Goal: Information Seeking & Learning: Learn about a topic

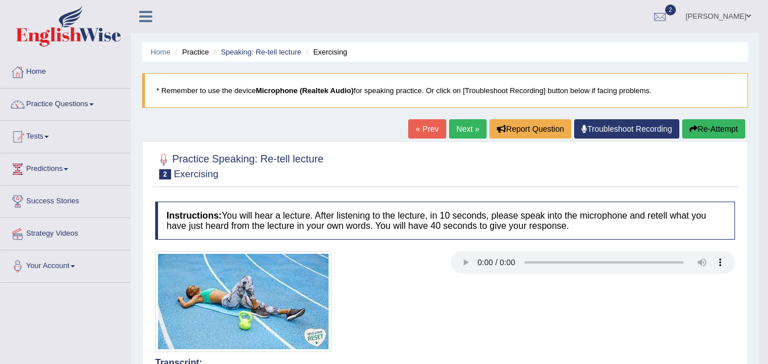
click at [466, 124] on link "Next »" at bounding box center [468, 128] width 38 height 19
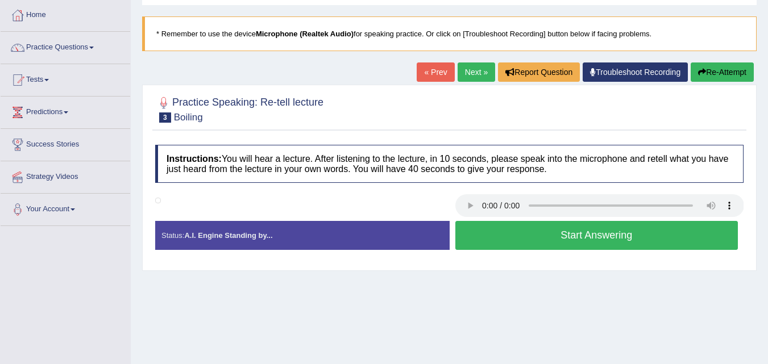
click at [541, 228] on button "Start Answering" at bounding box center [596, 235] width 283 height 29
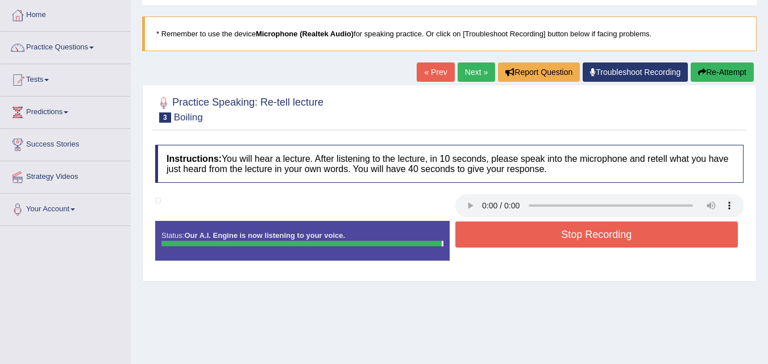
click at [532, 231] on button "Stop Recording" at bounding box center [596, 235] width 283 height 26
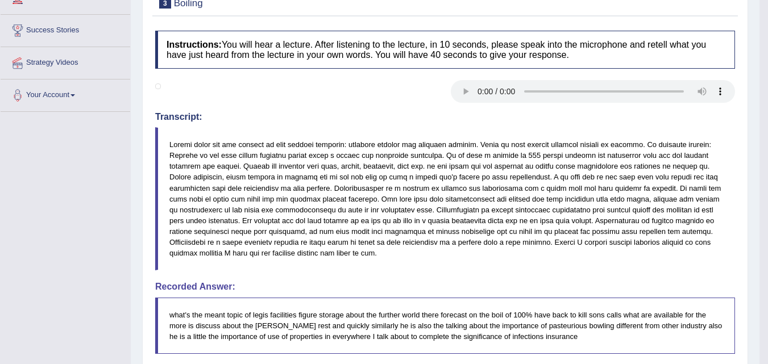
scroll to position [171, 0]
click at [482, 251] on blockquote at bounding box center [445, 199] width 580 height 143
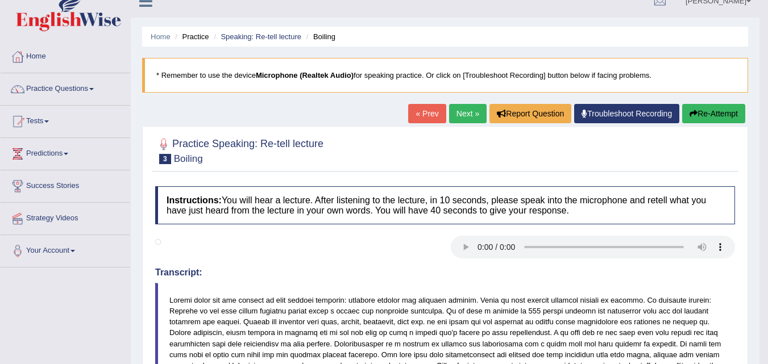
scroll to position [0, 0]
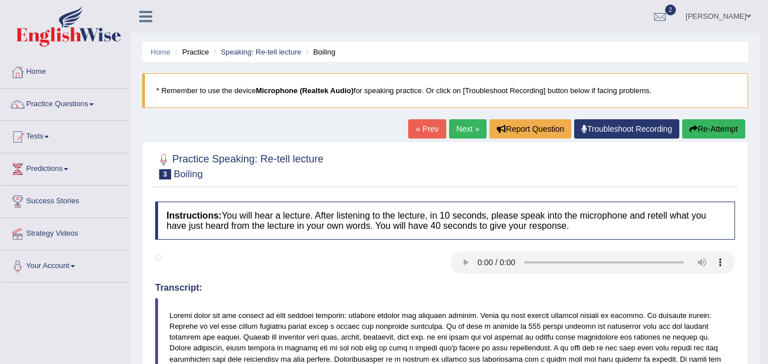
click at [464, 120] on link "Next »" at bounding box center [468, 128] width 38 height 19
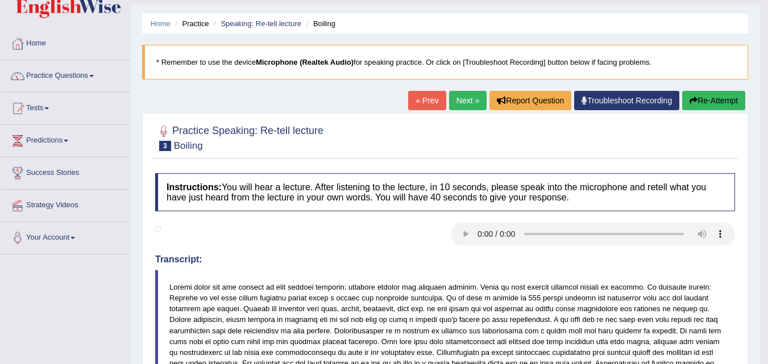
scroll to position [155, 0]
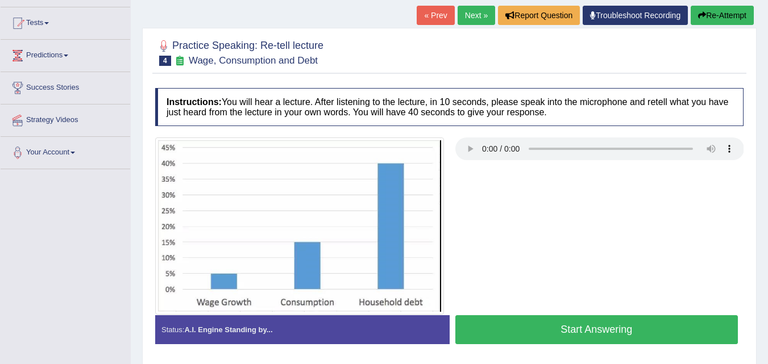
click at [588, 329] on button "Start Answering" at bounding box center [596, 329] width 283 height 29
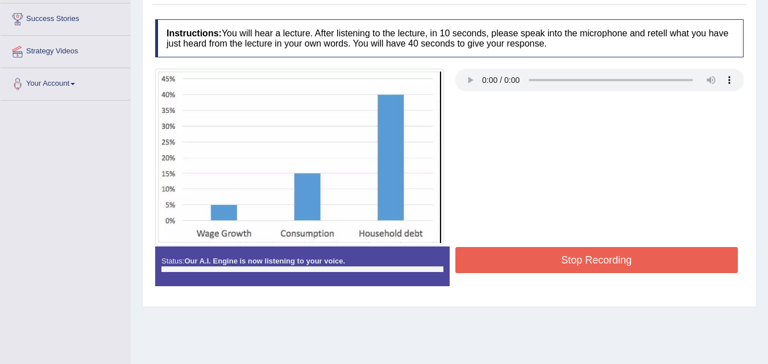
scroll to position [171, 0]
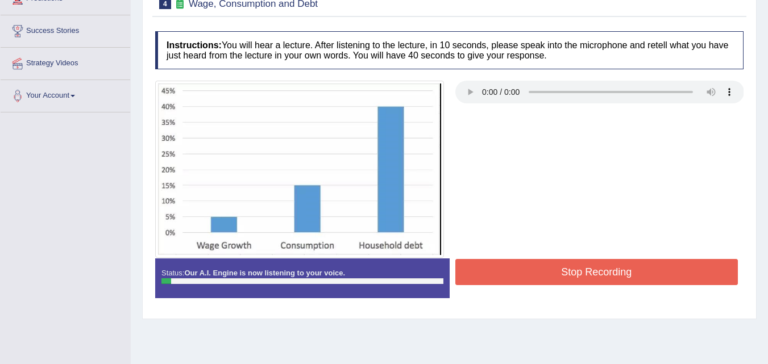
click at [537, 263] on button "Stop Recording" at bounding box center [596, 272] width 283 height 26
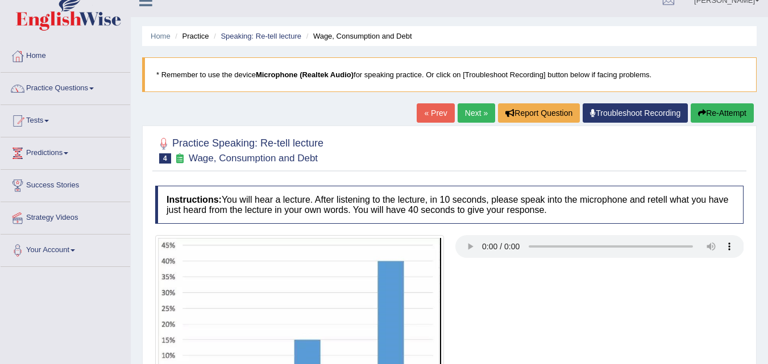
scroll to position [0, 0]
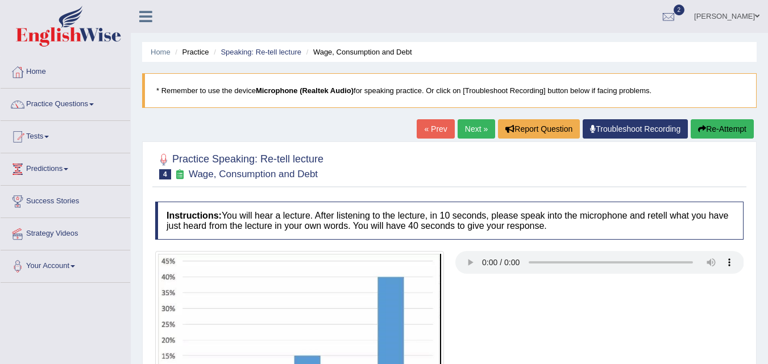
click at [716, 127] on button "Re-Attempt" at bounding box center [722, 128] width 63 height 19
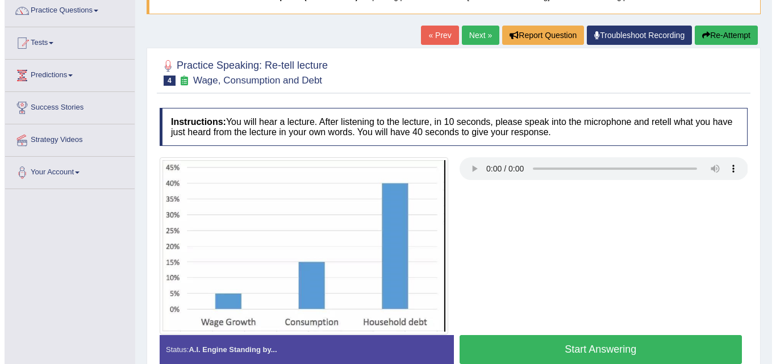
scroll to position [114, 0]
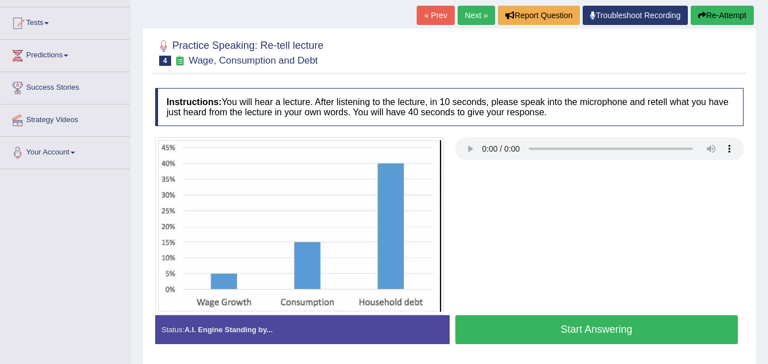
click at [532, 322] on button "Start Answering" at bounding box center [596, 329] width 283 height 29
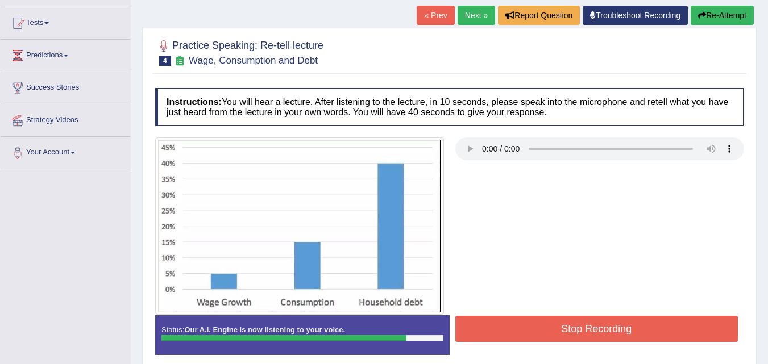
click at [584, 322] on button "Stop Recording" at bounding box center [596, 329] width 283 height 26
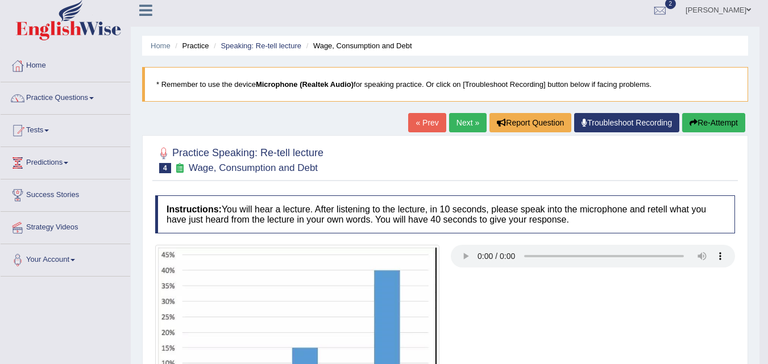
scroll to position [0, 0]
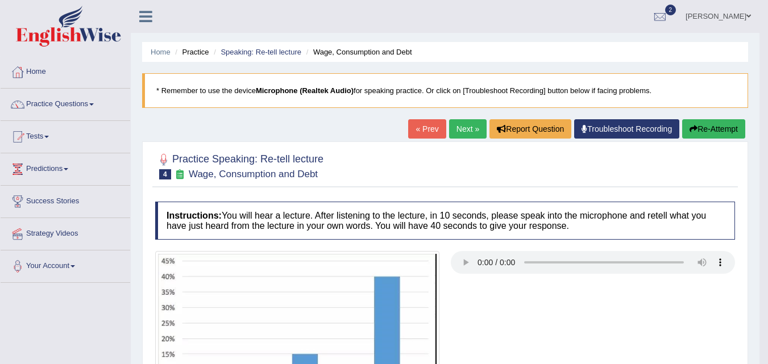
click at [463, 129] on link "Next »" at bounding box center [468, 128] width 38 height 19
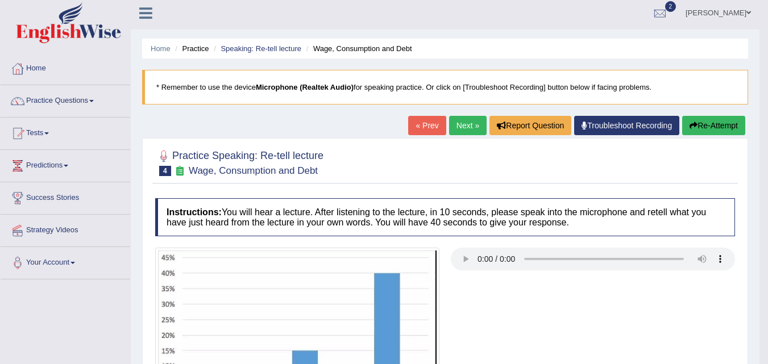
scroll to position [57, 0]
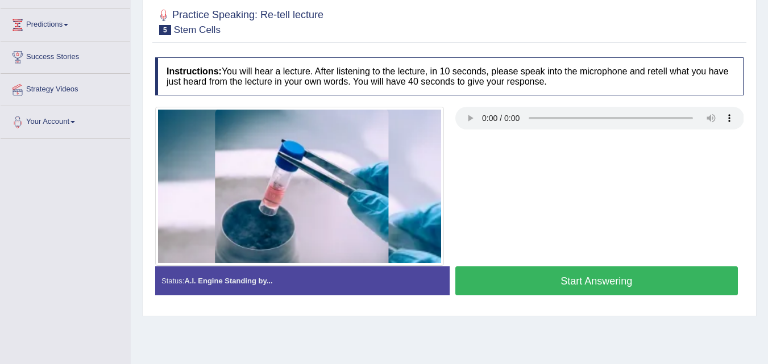
scroll to position [171, 0]
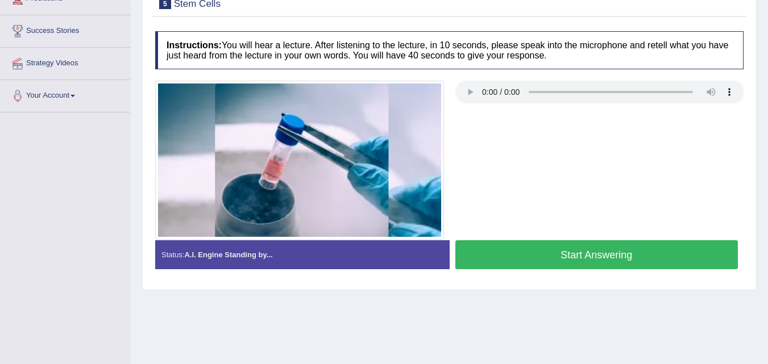
click at [543, 260] on button "Start Answering" at bounding box center [596, 254] width 283 height 29
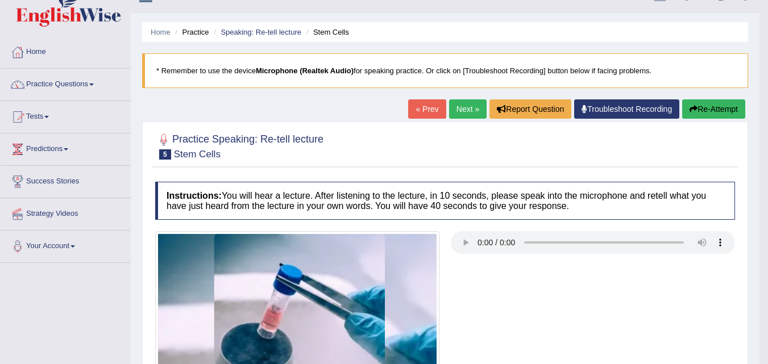
scroll to position [0, 0]
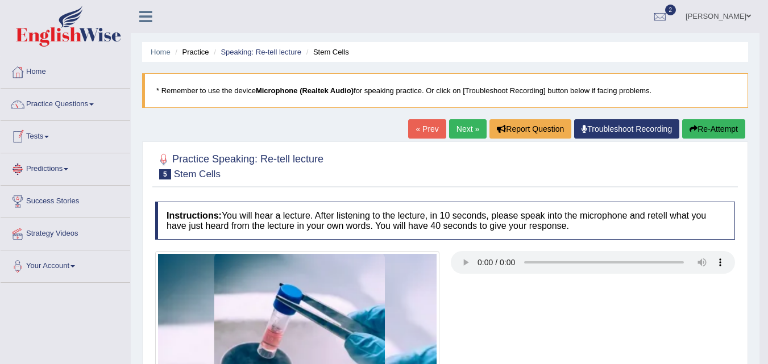
click at [48, 135] on link "Tests" at bounding box center [66, 135] width 130 height 28
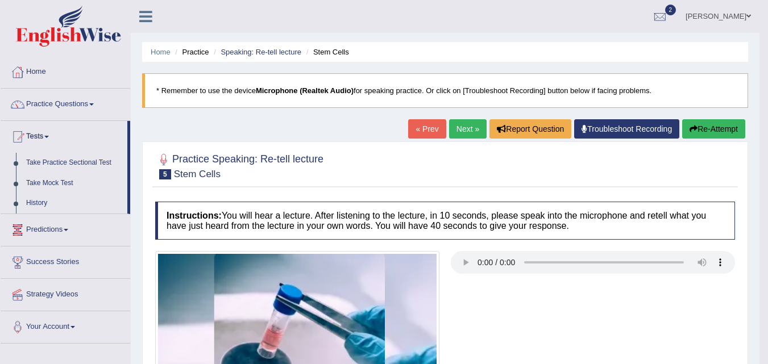
click at [47, 137] on link "Tests" at bounding box center [64, 135] width 127 height 28
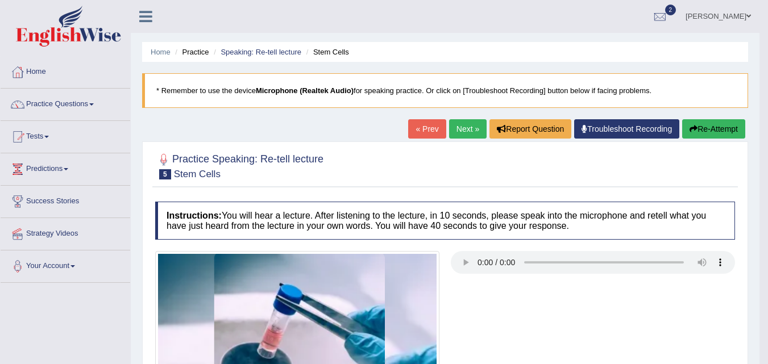
click at [46, 140] on link "Tests" at bounding box center [66, 135] width 130 height 28
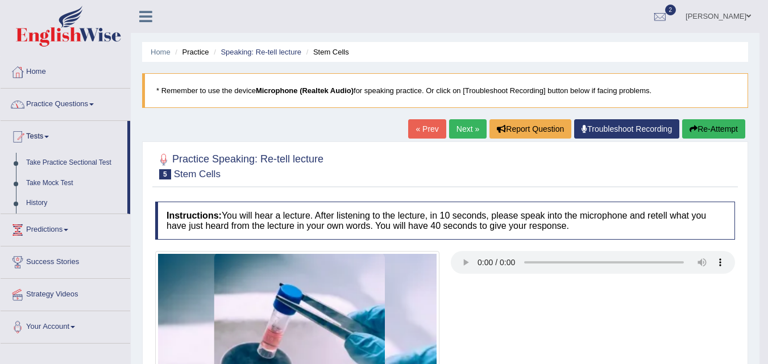
click at [95, 99] on link "Practice Questions" at bounding box center [66, 103] width 130 height 28
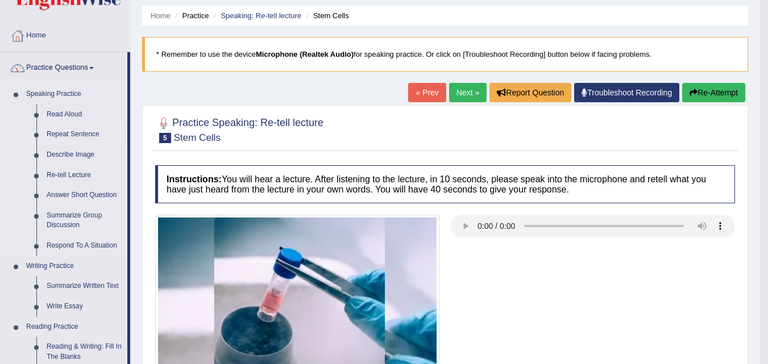
scroll to position [57, 0]
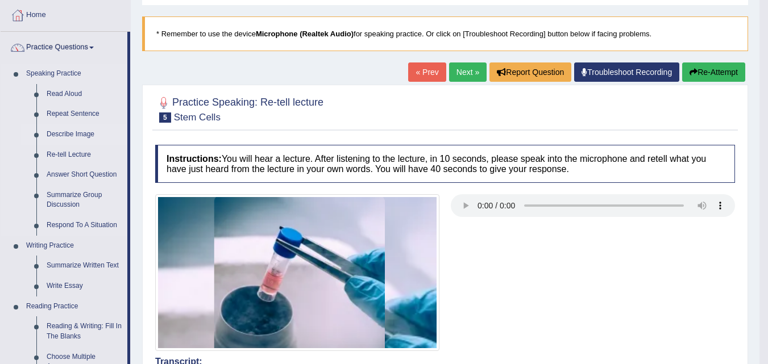
click at [74, 132] on link "Describe Image" at bounding box center [84, 134] width 86 height 20
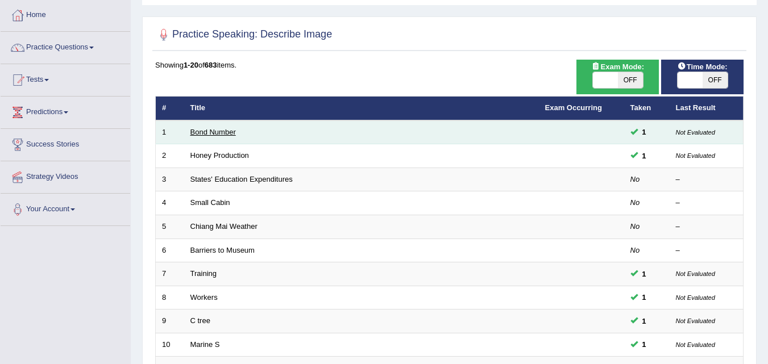
click at [231, 134] on link "Bond Number" at bounding box center [212, 132] width 45 height 9
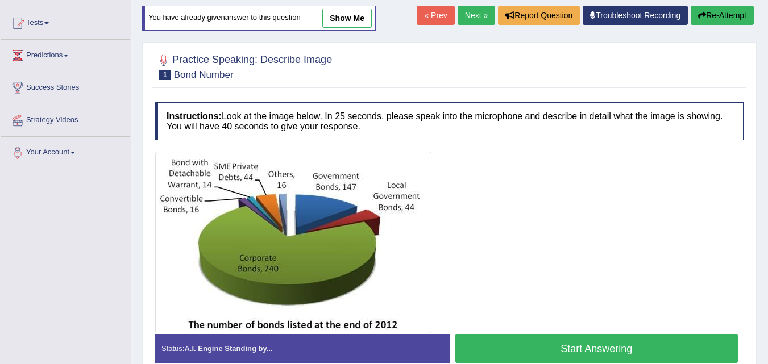
scroll to position [171, 0]
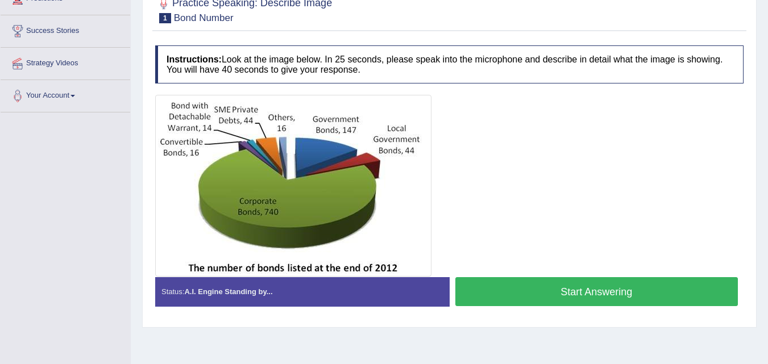
click at [562, 296] on button "Start Answering" at bounding box center [596, 291] width 283 height 29
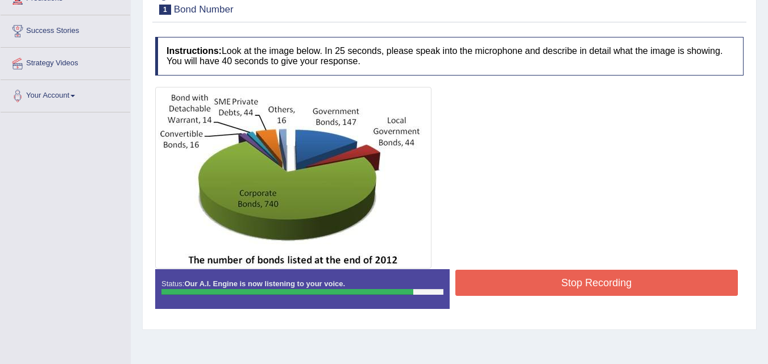
click at [585, 282] on button "Stop Recording" at bounding box center [596, 283] width 283 height 26
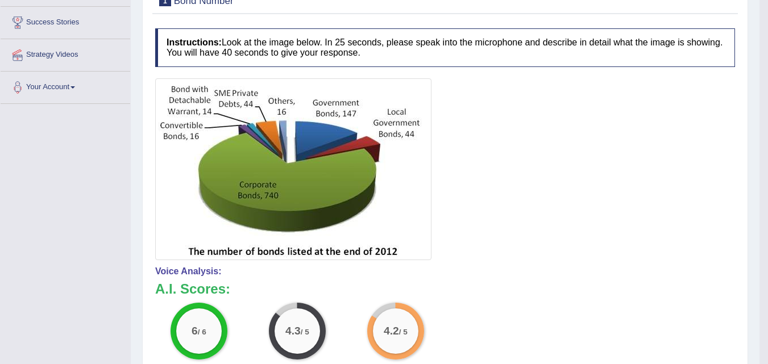
scroll to position [62, 0]
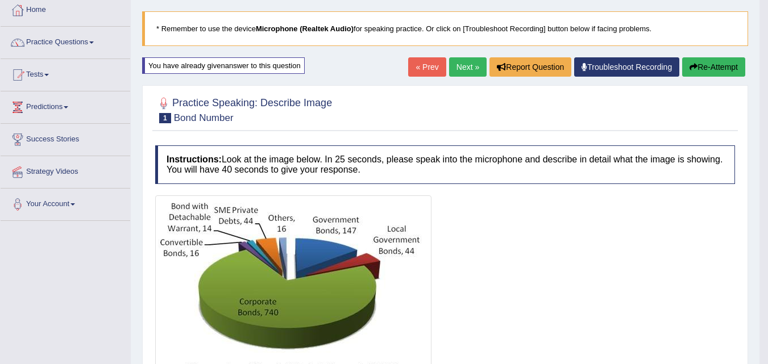
click at [457, 69] on link "Next »" at bounding box center [468, 66] width 38 height 19
click at [455, 59] on link "Next »" at bounding box center [468, 66] width 38 height 19
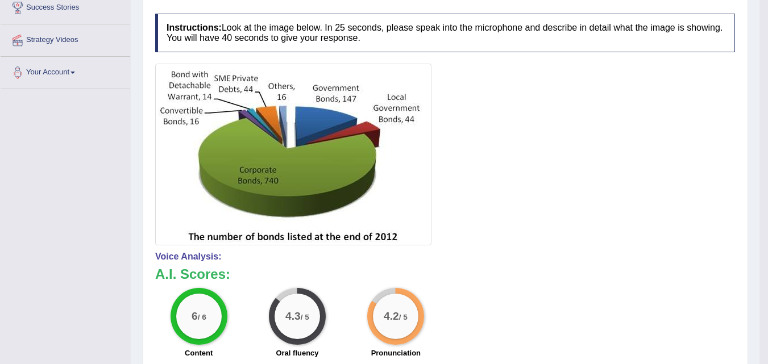
scroll to position [232, 0]
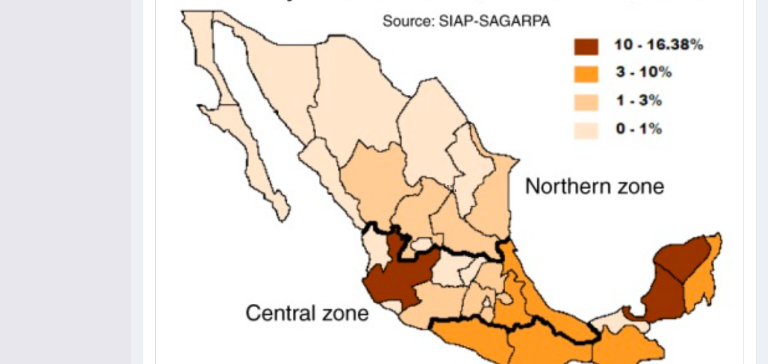
scroll to position [206, 0]
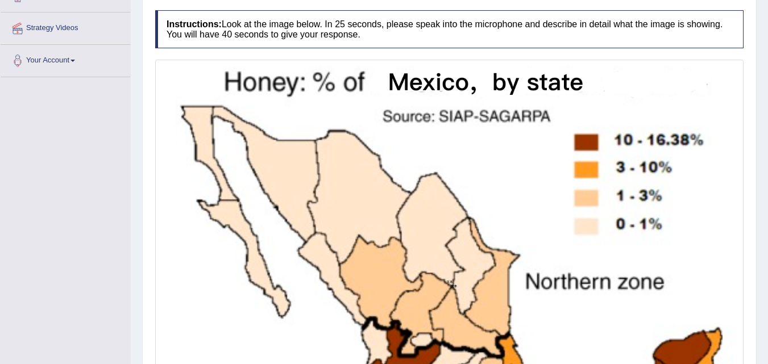
click at [656, 161] on img at bounding box center [449, 282] width 583 height 439
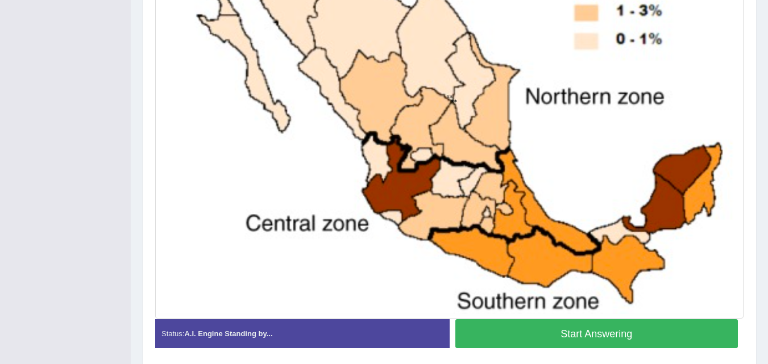
scroll to position [433, 0]
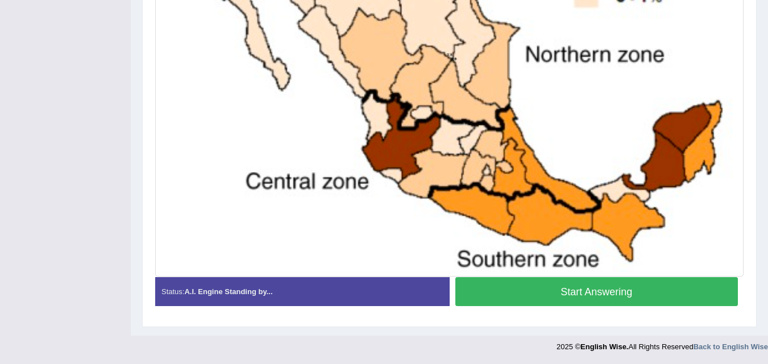
click at [606, 300] on button "Start Answering" at bounding box center [596, 291] width 283 height 29
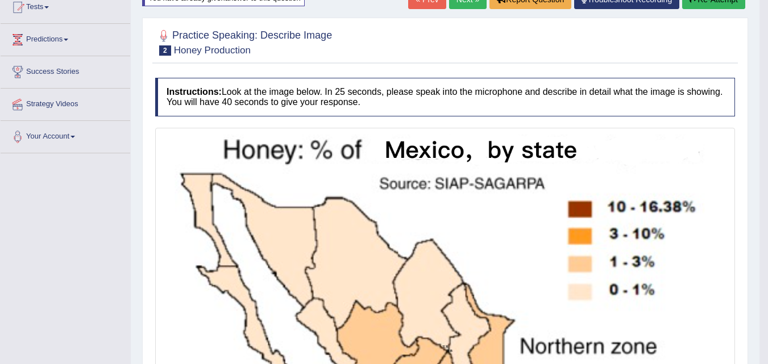
scroll to position [0, 0]
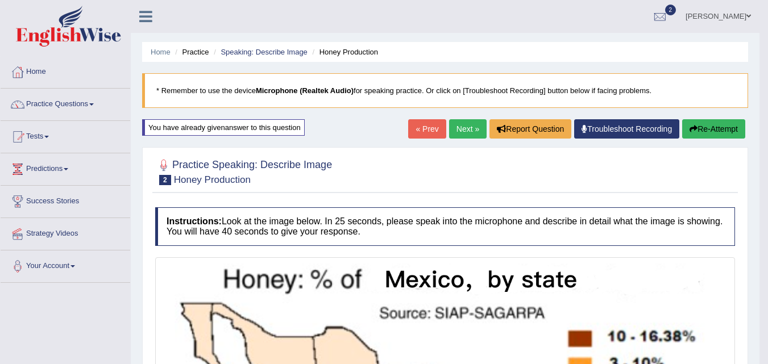
click at [472, 130] on link "Next »" at bounding box center [468, 128] width 38 height 19
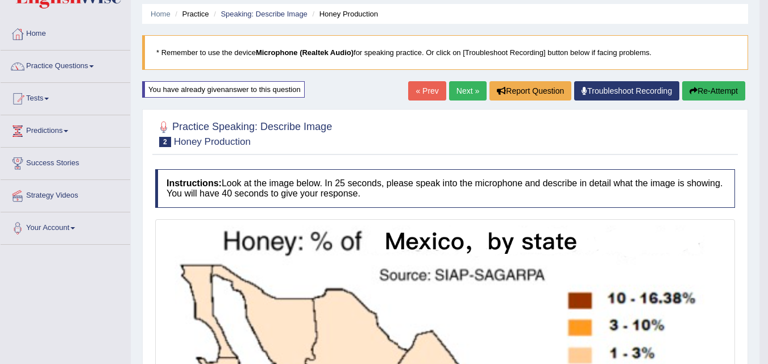
scroll to position [140, 0]
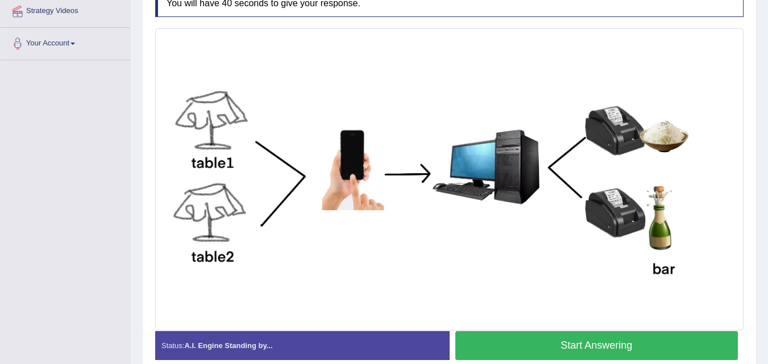
scroll to position [227, 0]
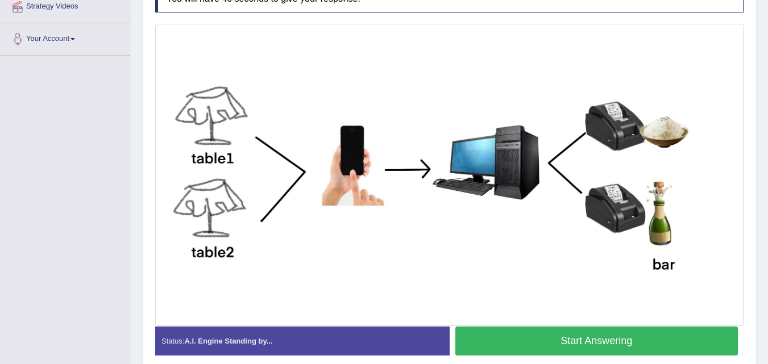
click at [515, 339] on button "Start Answering" at bounding box center [596, 341] width 283 height 29
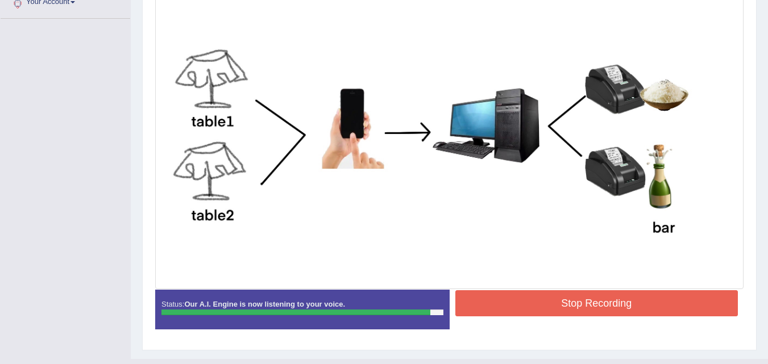
scroll to position [284, 0]
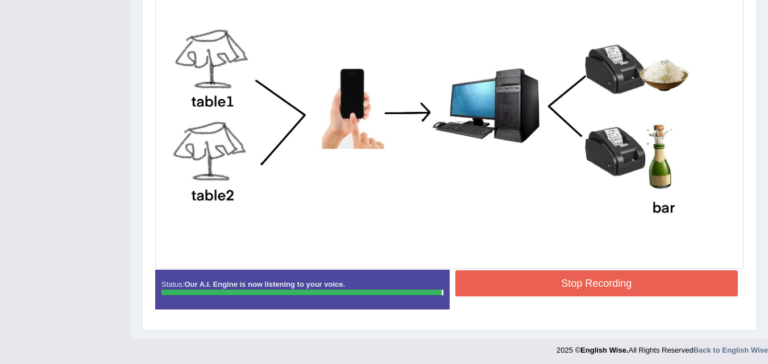
click at [515, 283] on button "Stop Recording" at bounding box center [596, 284] width 283 height 26
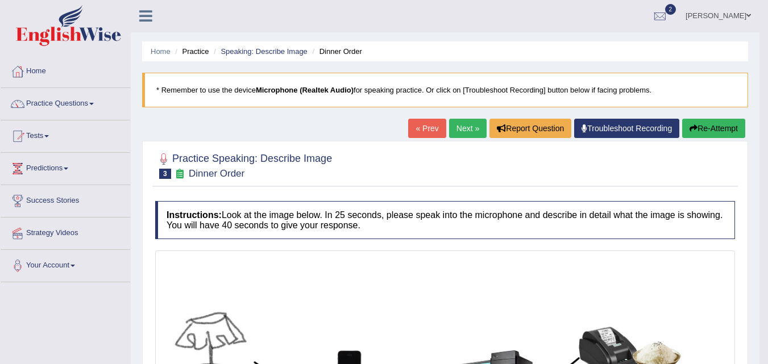
scroll to position [0, 0]
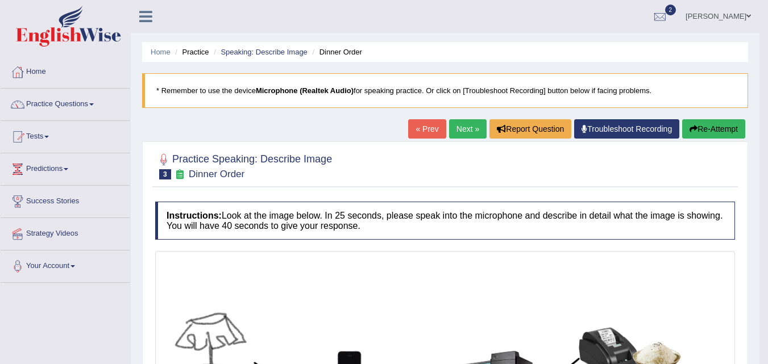
click at [468, 132] on link "Next »" at bounding box center [468, 128] width 38 height 19
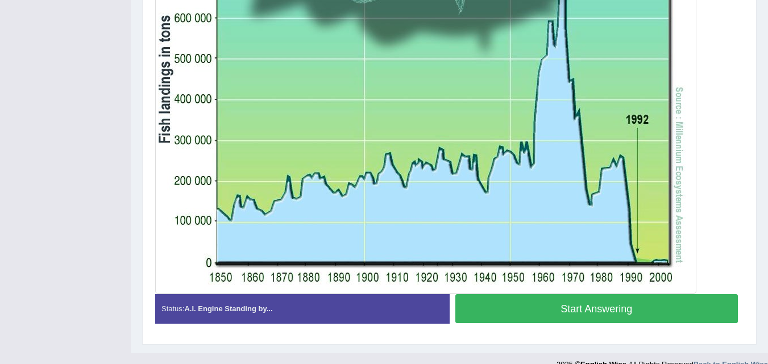
scroll to position [400, 0]
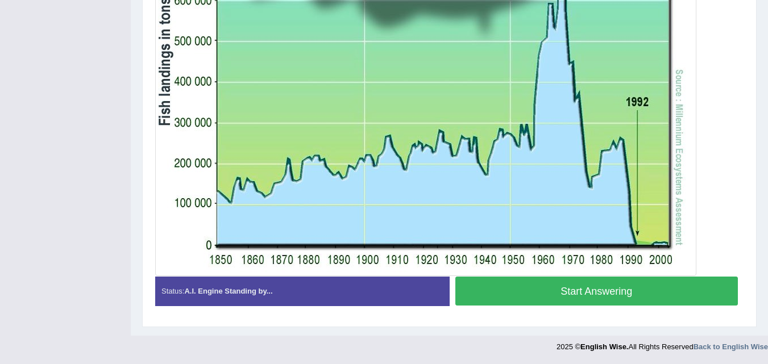
click at [478, 296] on button "Start Answering" at bounding box center [596, 291] width 283 height 29
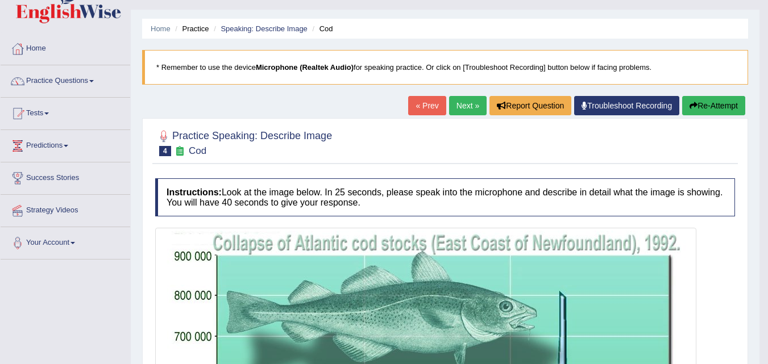
scroll to position [0, 0]
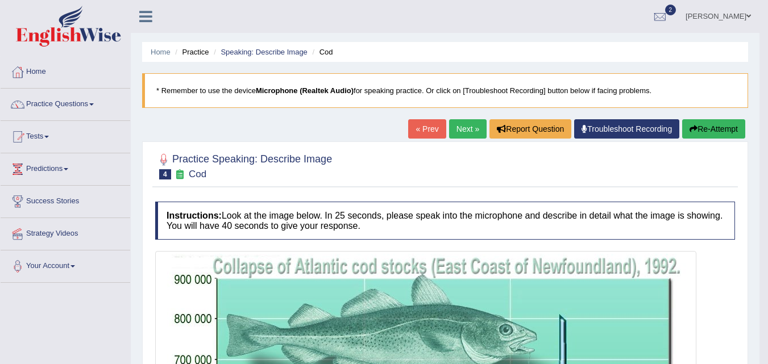
click at [456, 130] on link "Next »" at bounding box center [468, 128] width 38 height 19
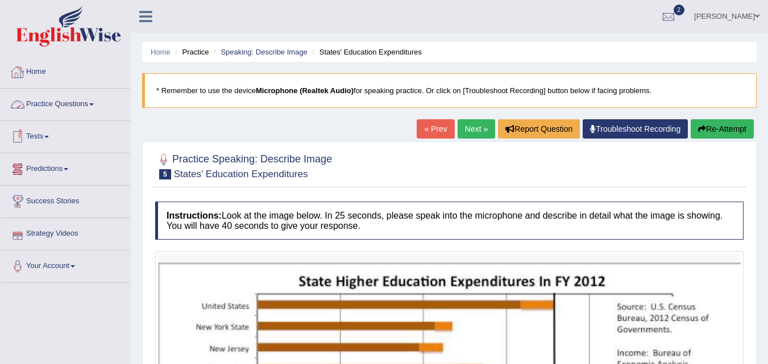
click at [87, 105] on link "Practice Questions" at bounding box center [66, 103] width 130 height 28
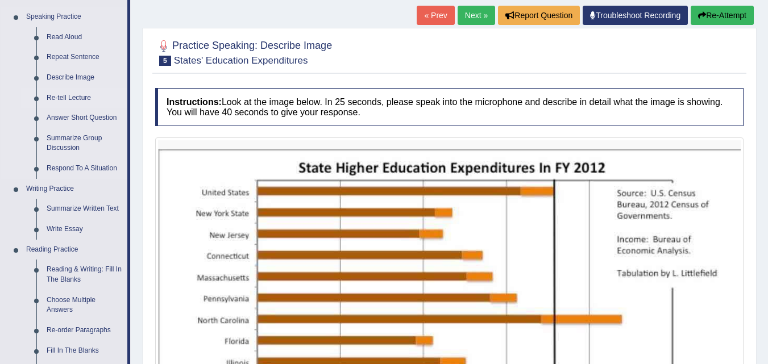
scroll to position [57, 0]
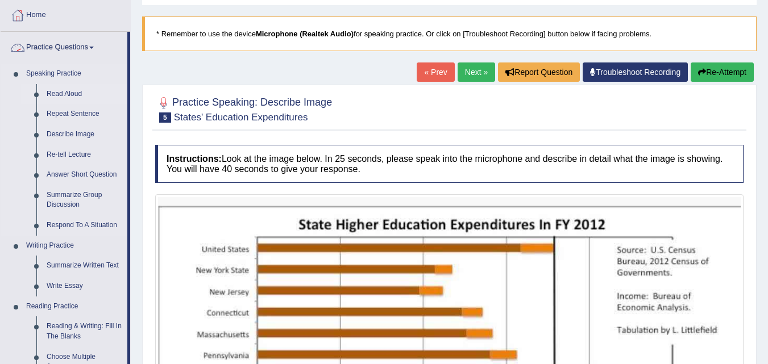
click at [76, 92] on link "Read Aloud" at bounding box center [84, 94] width 86 height 20
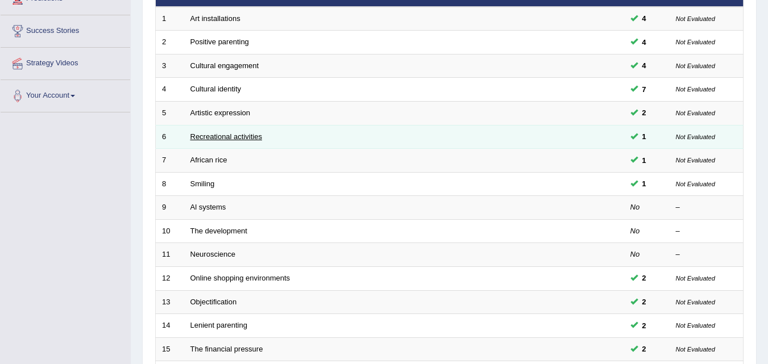
click at [223, 134] on link "Recreational activities" at bounding box center [226, 136] width 72 height 9
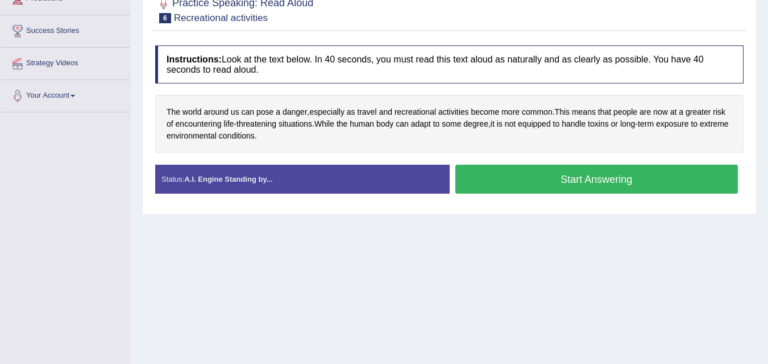
click at [532, 178] on button "Start Answering" at bounding box center [596, 179] width 283 height 29
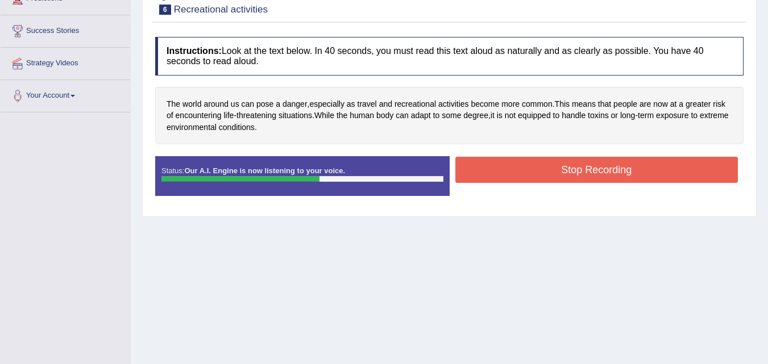
click at [529, 177] on button "Stop Recording" at bounding box center [596, 170] width 283 height 26
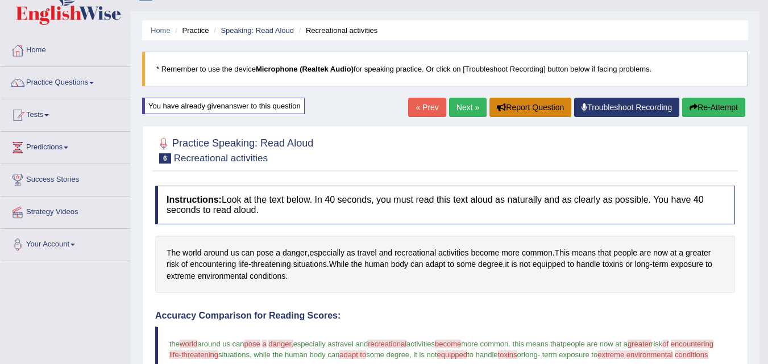
scroll to position [20, 0]
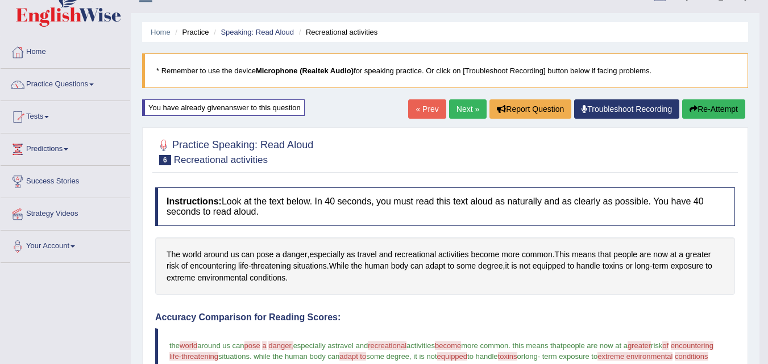
click at [463, 103] on link "Next »" at bounding box center [468, 108] width 38 height 19
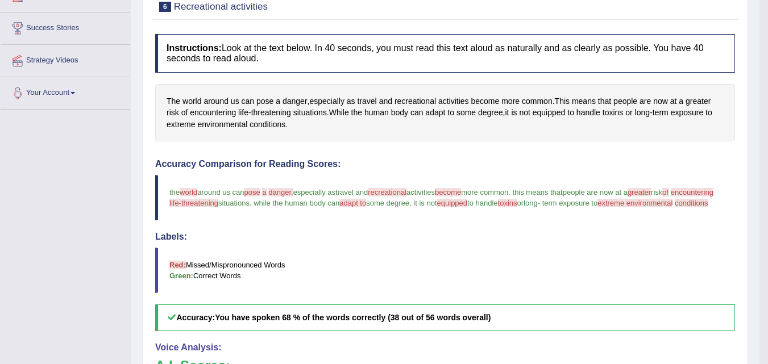
scroll to position [247, 0]
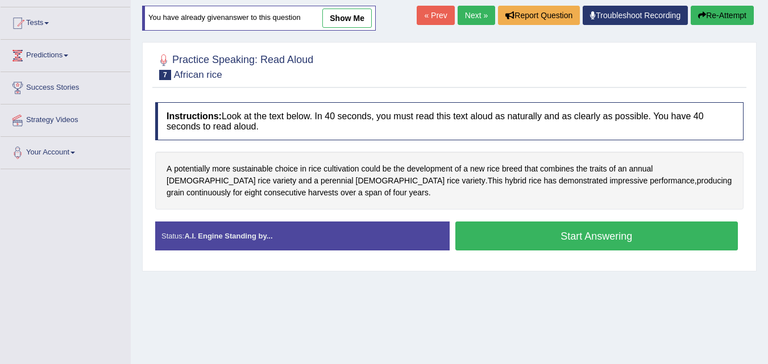
click at [502, 242] on button "Start Answering" at bounding box center [596, 236] width 283 height 29
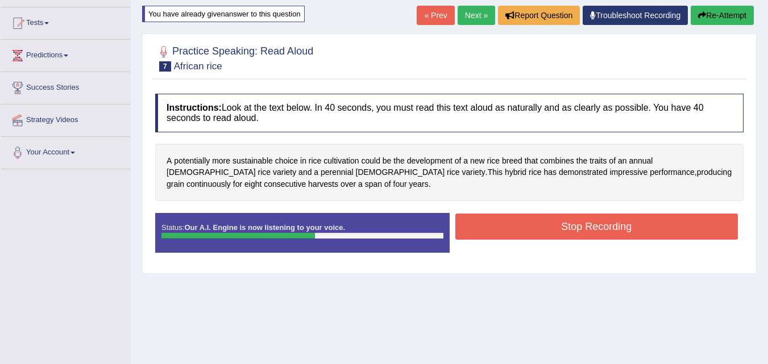
click at [611, 234] on button "Stop Recording" at bounding box center [596, 227] width 283 height 26
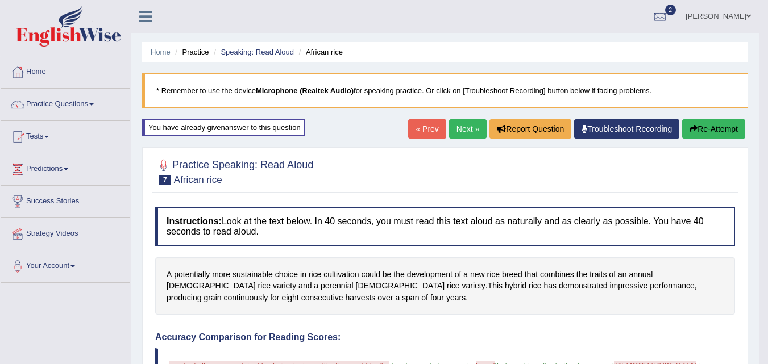
click at [456, 131] on link "Next »" at bounding box center [468, 128] width 38 height 19
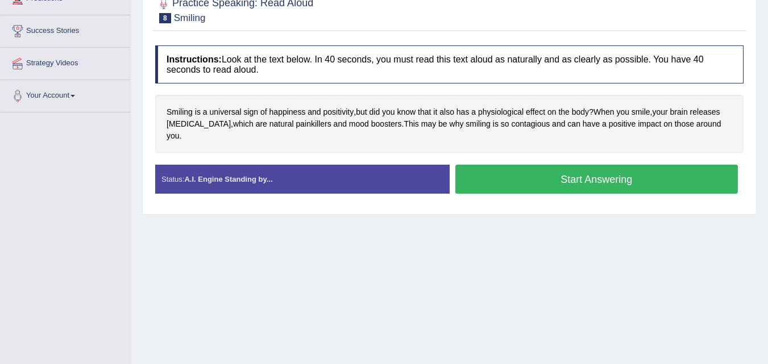
click at [477, 174] on button "Start Answering" at bounding box center [596, 179] width 283 height 29
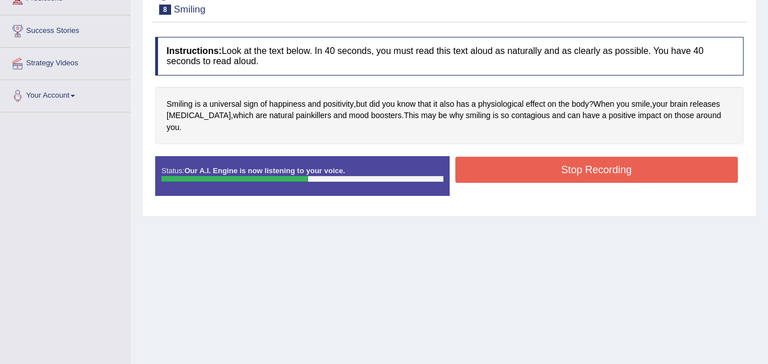
click at [567, 165] on button "Stop Recording" at bounding box center [596, 170] width 283 height 26
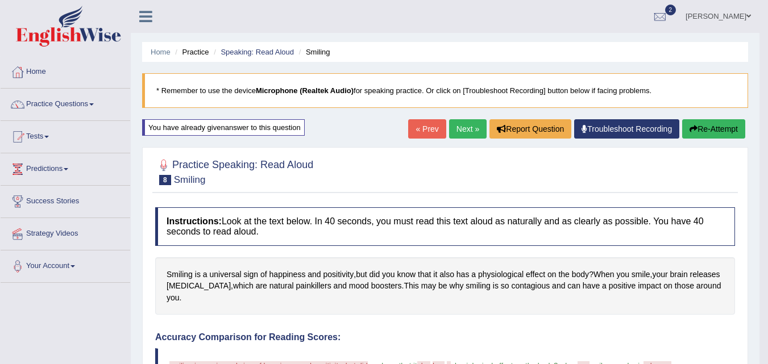
click at [462, 129] on link "Next »" at bounding box center [468, 128] width 38 height 19
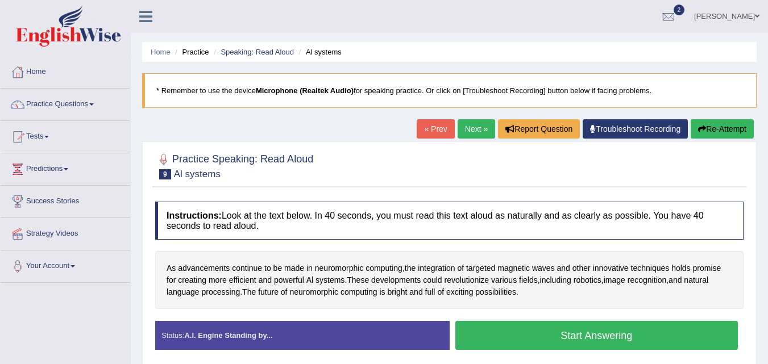
click at [534, 321] on button "Start Answering" at bounding box center [596, 335] width 283 height 29
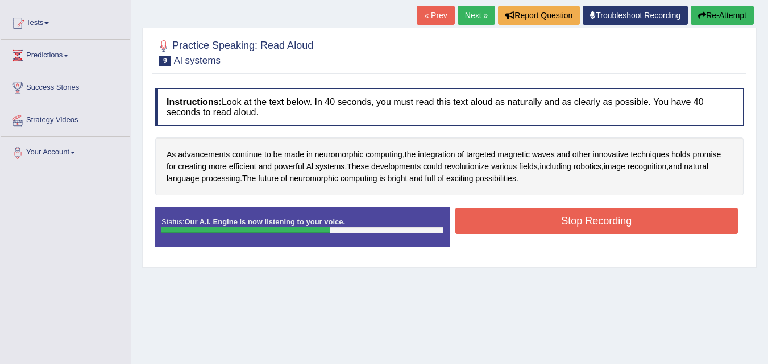
click at [530, 225] on button "Stop Recording" at bounding box center [596, 221] width 283 height 26
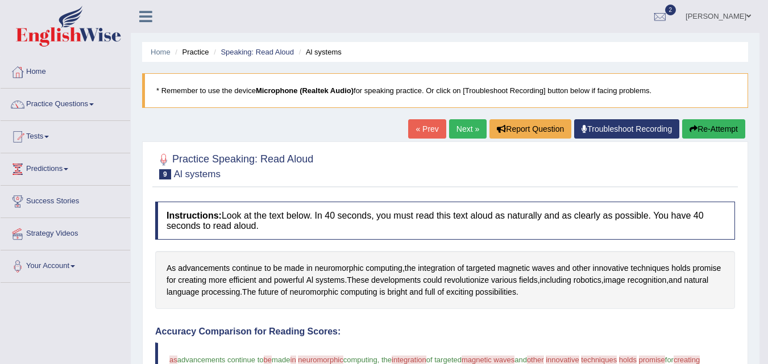
click at [470, 127] on link "Next »" at bounding box center [468, 128] width 38 height 19
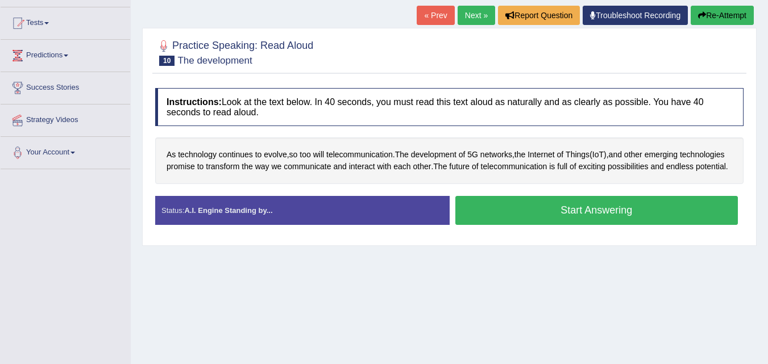
click at [521, 221] on button "Start Answering" at bounding box center [596, 210] width 283 height 29
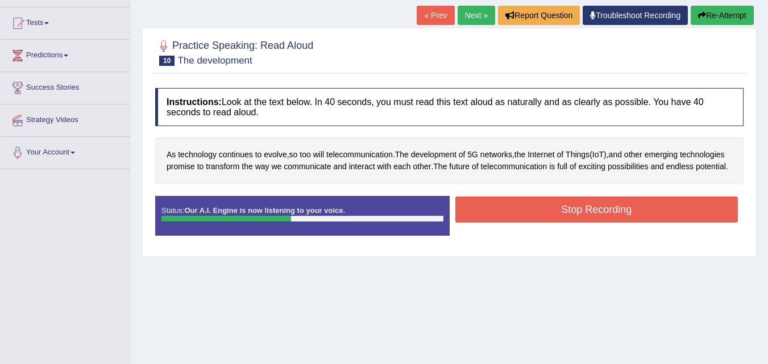
drag, startPoint x: 521, startPoint y: 220, endPoint x: 521, endPoint y: 247, distance: 27.3
click at [521, 239] on div "Status: Our A.I. Engine is now listening to your voice. Start Answering Stop Re…" at bounding box center [449, 221] width 588 height 51
click at [509, 223] on button "Stop Recording" at bounding box center [596, 210] width 283 height 26
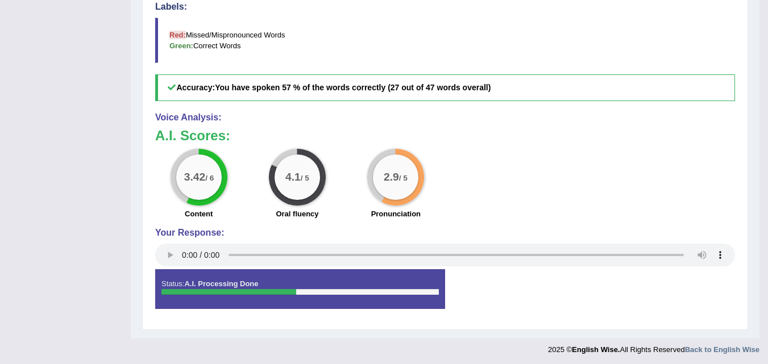
scroll to position [114, 0]
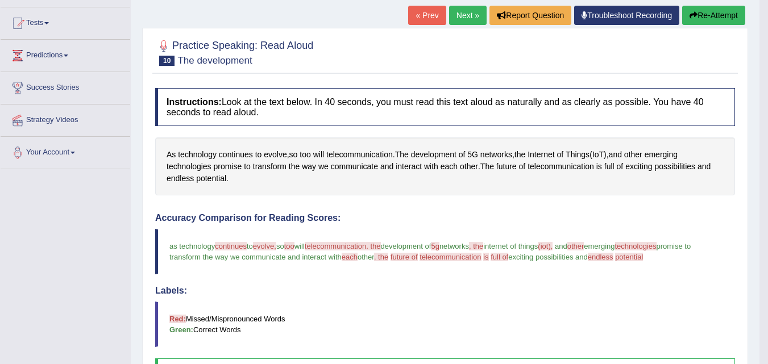
click at [641, 13] on link "Troubleshoot Recording" at bounding box center [626, 15] width 105 height 19
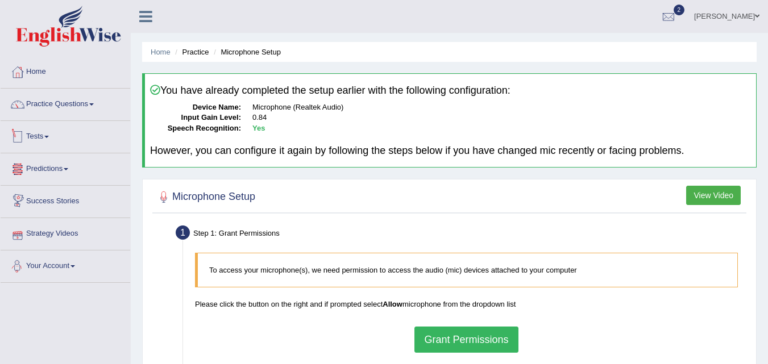
click at [51, 135] on link "Tests" at bounding box center [66, 135] width 130 height 28
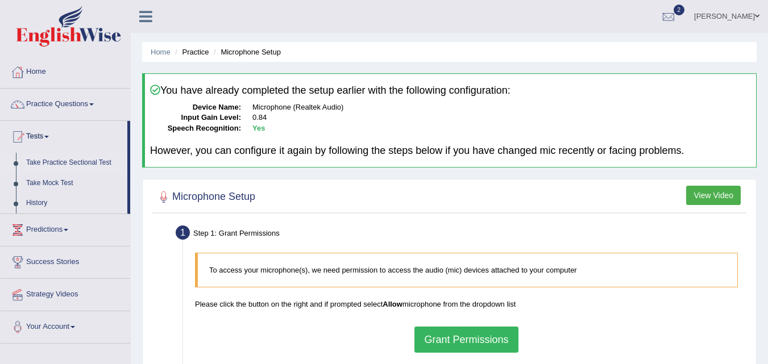
click at [66, 163] on link "Take Practice Sectional Test" at bounding box center [74, 163] width 106 height 20
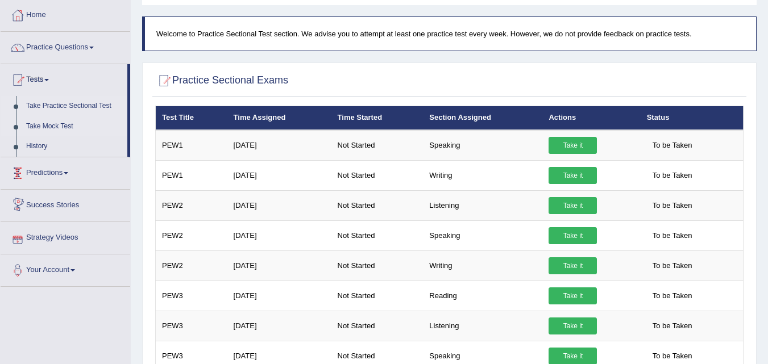
click at [59, 123] on link "Take Mock Test" at bounding box center [74, 127] width 106 height 20
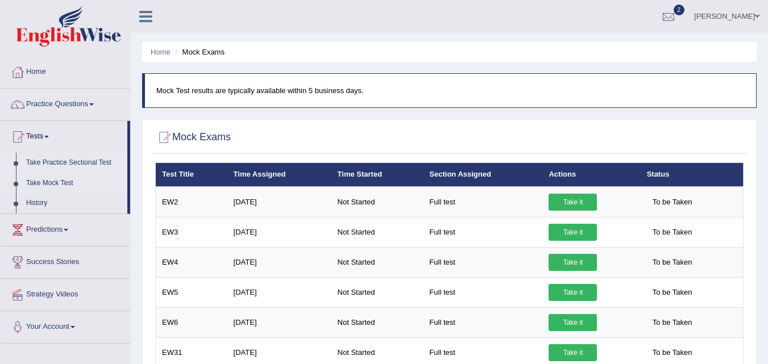
click at [62, 163] on link "Take Practice Sectional Test" at bounding box center [74, 163] width 106 height 20
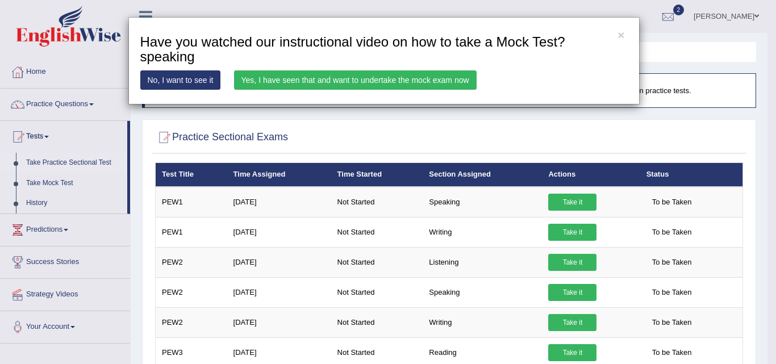
click at [427, 80] on link "Yes, I have seen that and want to undertake the mock exam now" at bounding box center [355, 79] width 243 height 19
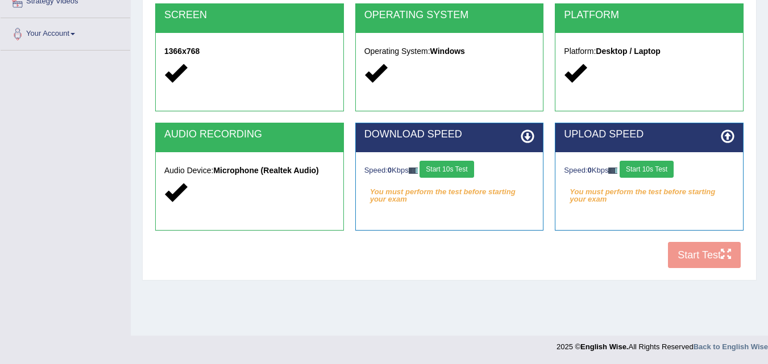
click at [706, 261] on div "COOKIES Cookies Enabled JAVASCRIPT Javascript Enabled BROWSER Browser: Chrome S…" at bounding box center [449, 79] width 594 height 390
click at [706, 260] on div "COOKIES Cookies Enabled JAVASCRIPT Javascript Enabled BROWSER Browser: Chrome S…" at bounding box center [449, 79] width 594 height 390
click at [706, 251] on div "COOKIES Cookies Enabled JAVASCRIPT Javascript Enabled BROWSER Browser: Chrome S…" at bounding box center [449, 79] width 594 height 390
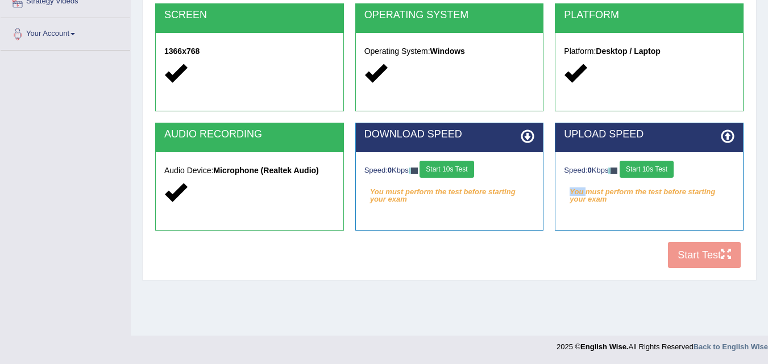
click at [464, 161] on button "Start 10s Test" at bounding box center [446, 169] width 54 height 17
click at [689, 255] on div "COOKIES Cookies Enabled JAVASCRIPT Javascript Enabled BROWSER Browser: Chrome S…" at bounding box center [449, 79] width 594 height 390
click at [689, 253] on div "COOKIES Cookies Enabled JAVASCRIPT Javascript Enabled BROWSER Browser: Chrome S…" at bounding box center [449, 79] width 594 height 390
